Goal: Contribute content

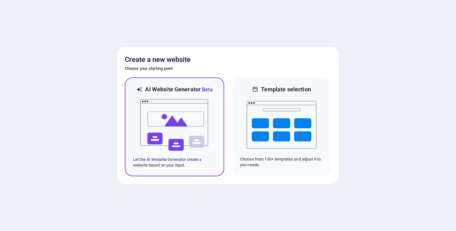
click at [181, 118] on img at bounding box center [175, 125] width 70 height 63
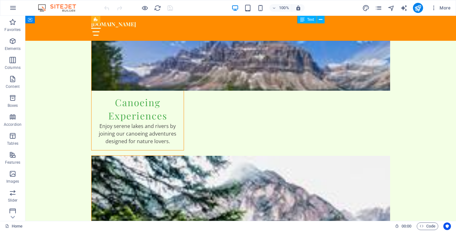
scroll to position [1034, 0]
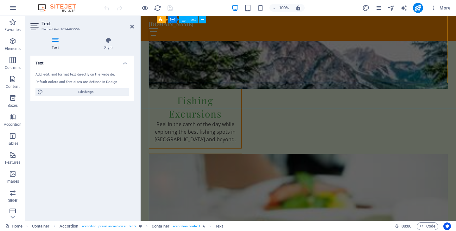
scroll to position [1181, 0]
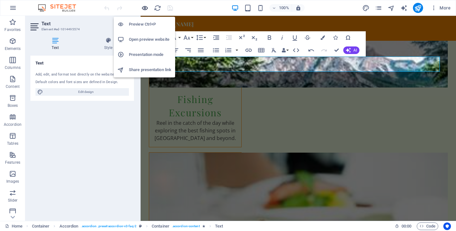
click at [143, 7] on icon "button" at bounding box center [144, 7] width 7 height 7
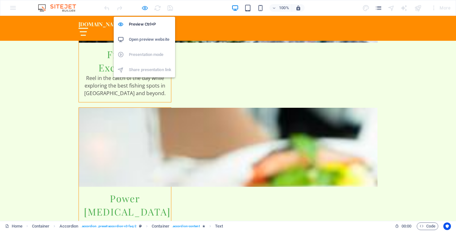
click at [143, 7] on icon "button" at bounding box center [144, 7] width 7 height 7
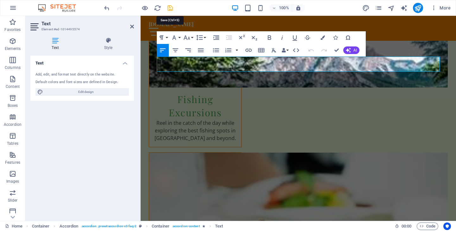
click at [169, 8] on icon "save" at bounding box center [170, 7] width 7 height 7
checkbox input "false"
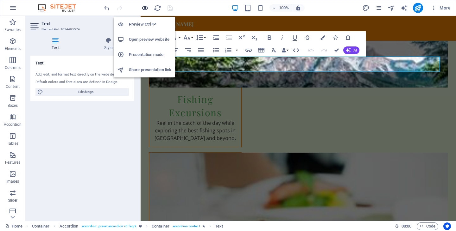
click at [144, 7] on icon "button" at bounding box center [144, 7] width 7 height 7
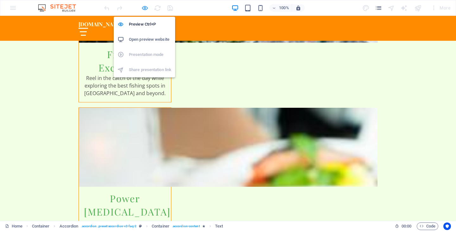
click at [145, 8] on icon "button" at bounding box center [144, 7] width 7 height 7
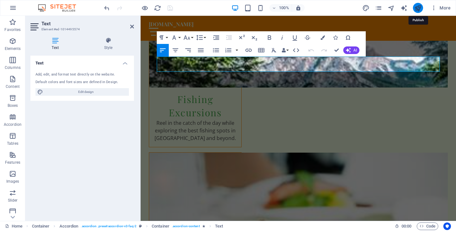
click at [420, 9] on icon "publish" at bounding box center [417, 7] width 7 height 7
